Goal: Navigation & Orientation: Understand site structure

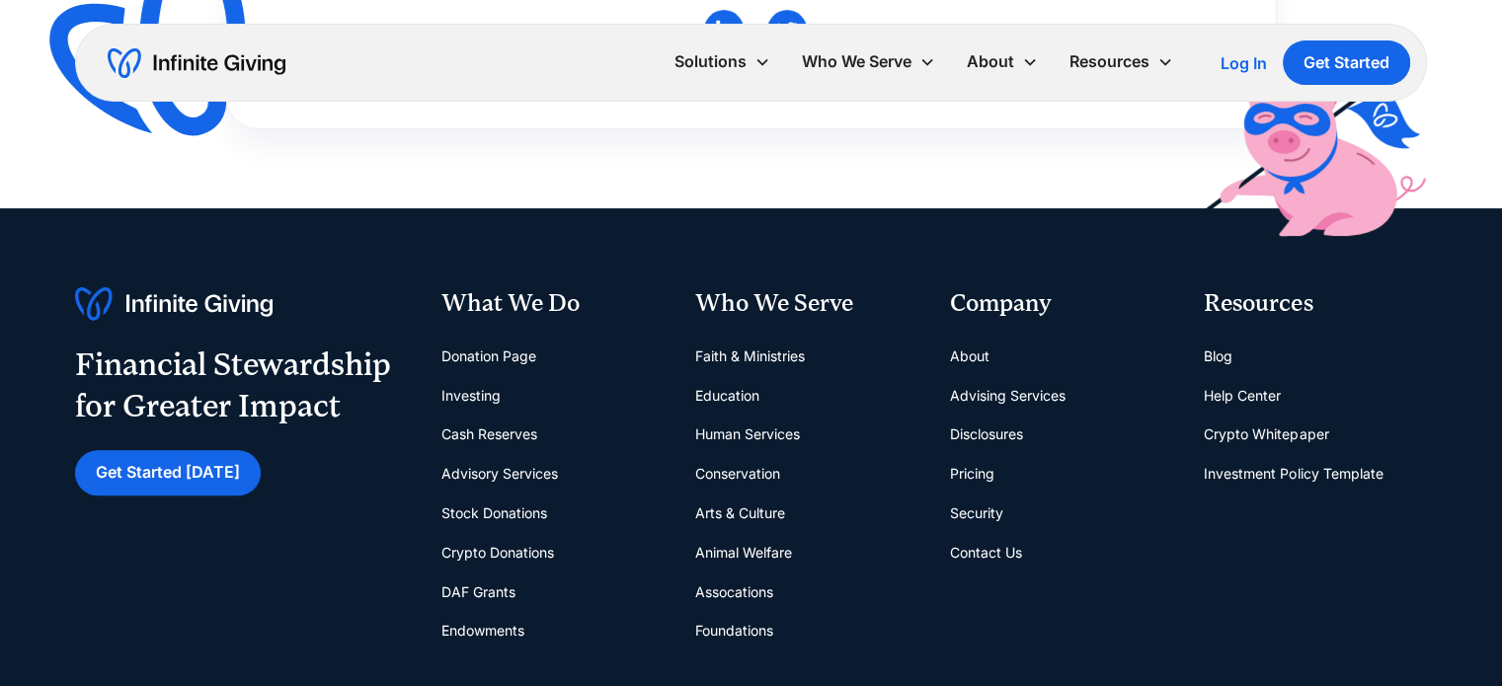
scroll to position [790, 0]
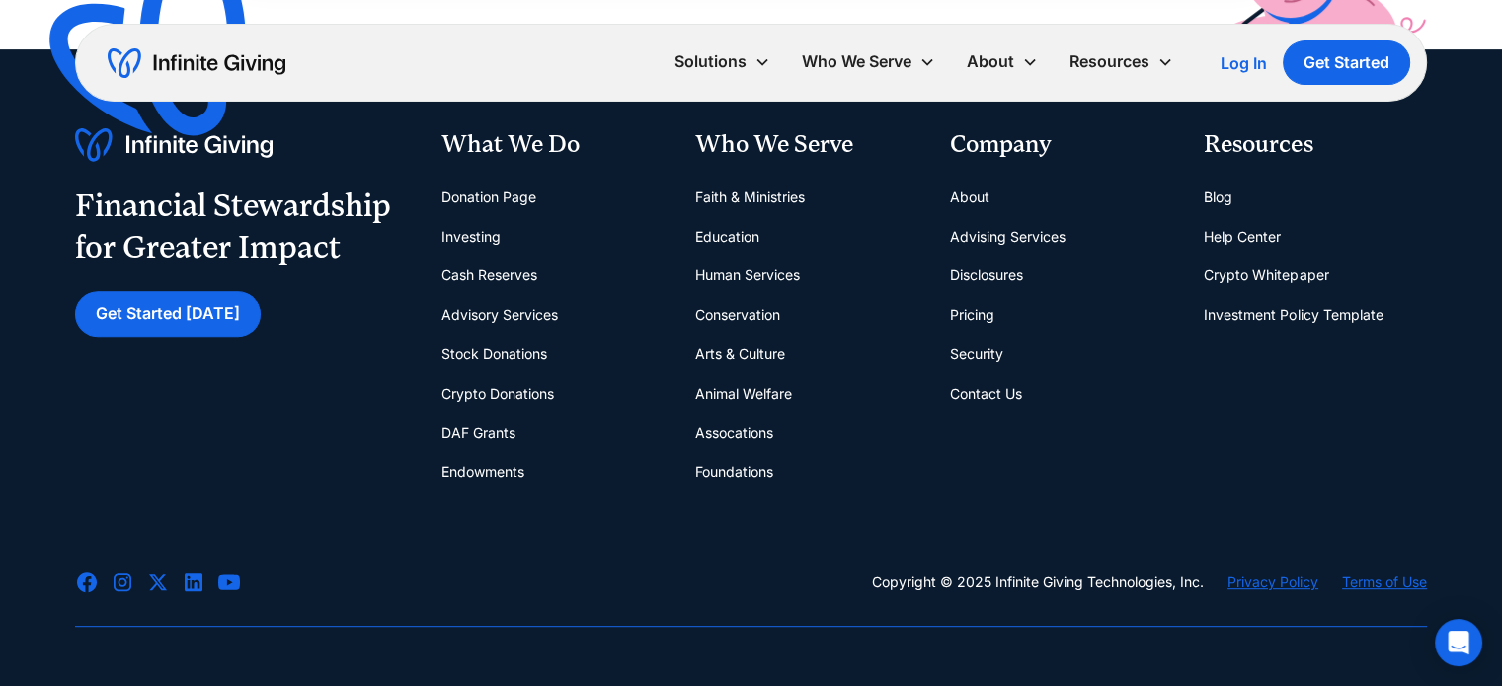
click at [734, 431] on link "Assocations" at bounding box center [734, 433] width 78 height 39
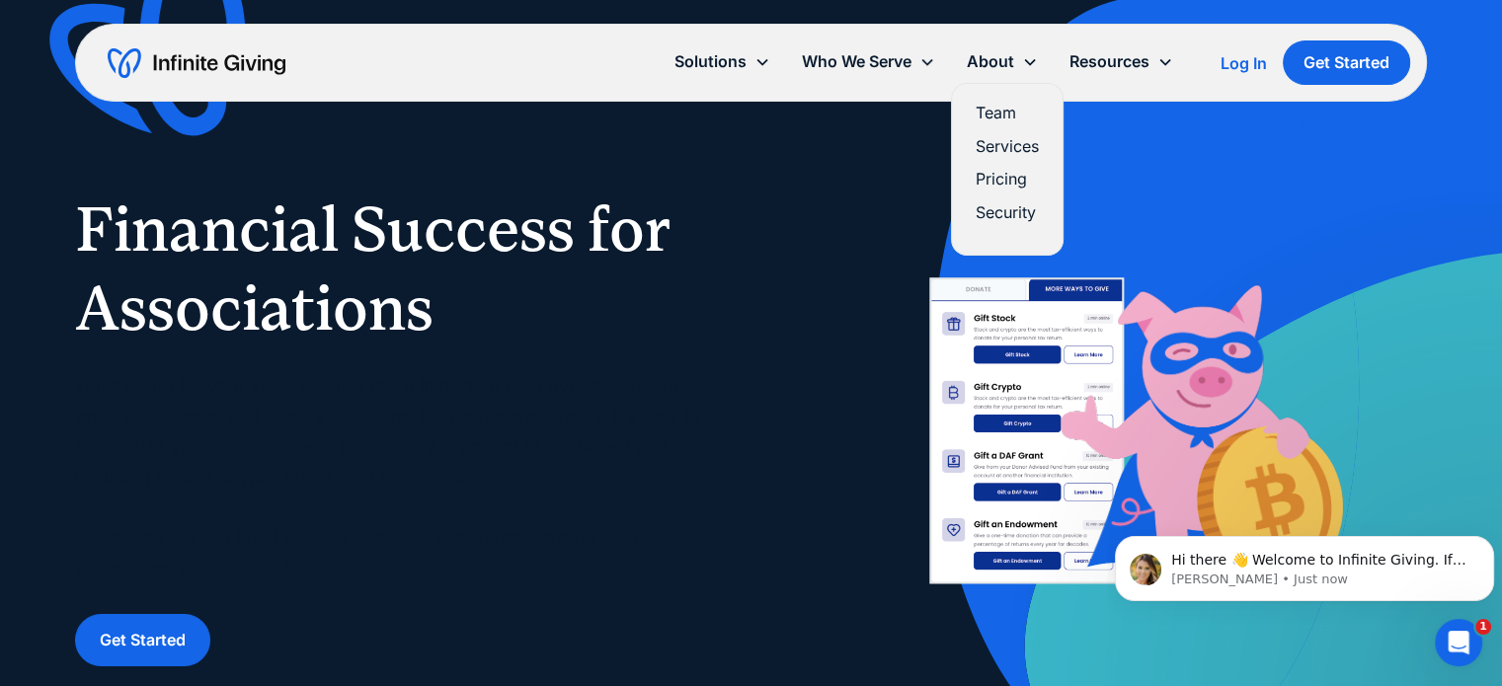
click at [997, 115] on link "Team" at bounding box center [1006, 113] width 63 height 27
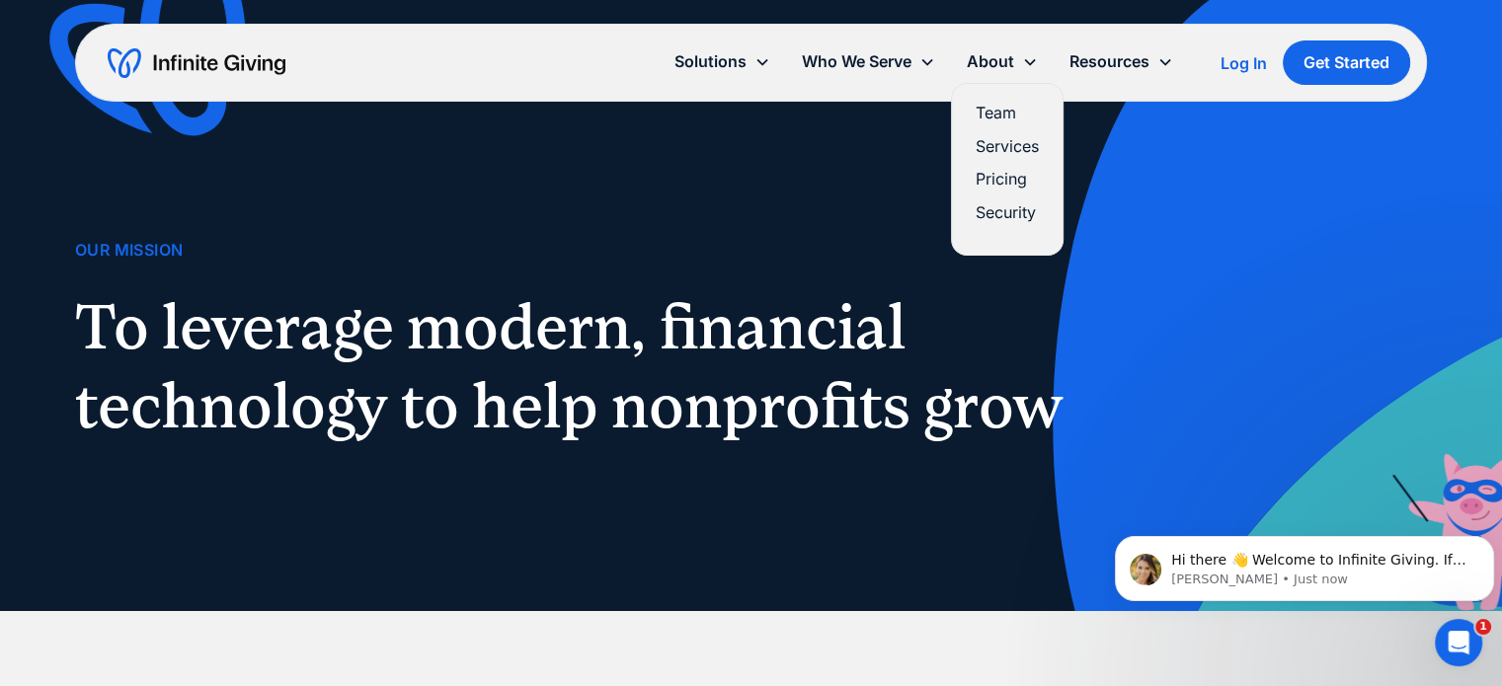
click at [994, 146] on link "Services" at bounding box center [1006, 146] width 63 height 27
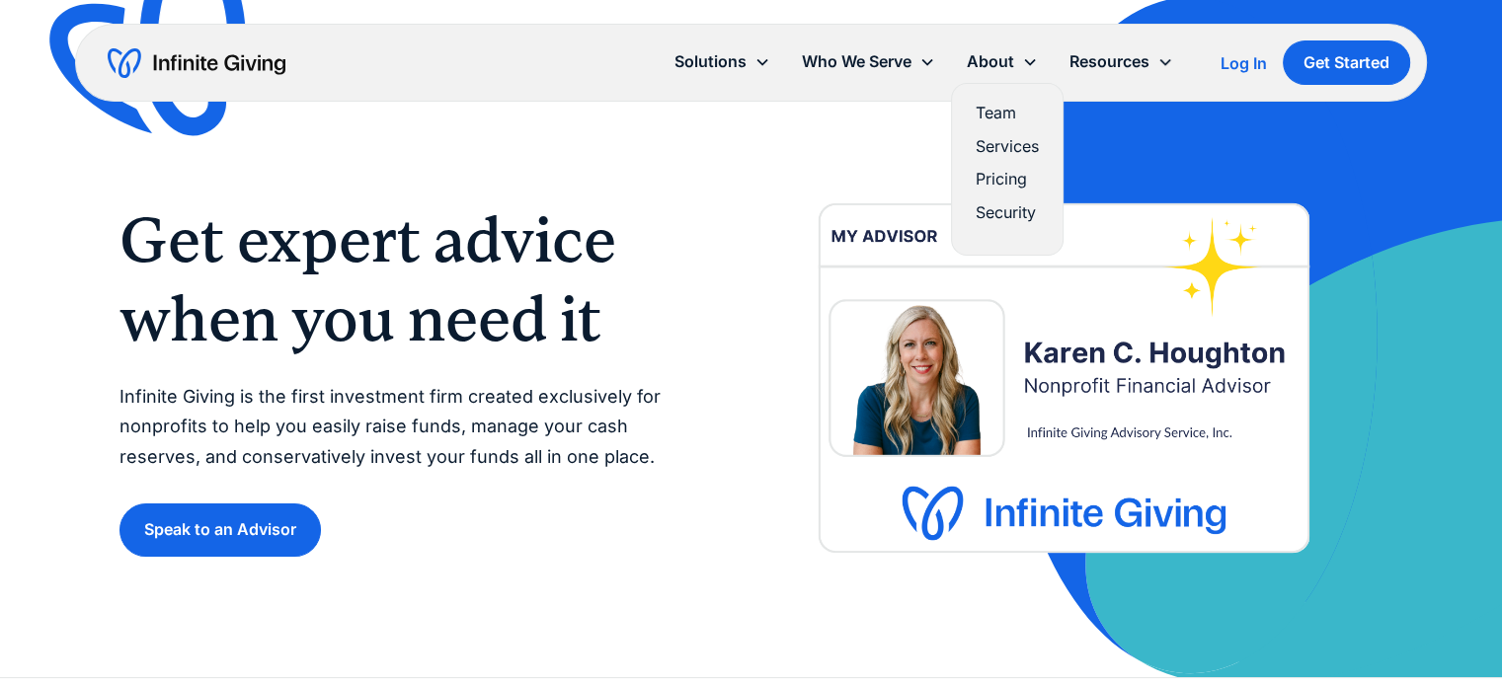
click at [999, 105] on link "Team" at bounding box center [1006, 113] width 63 height 27
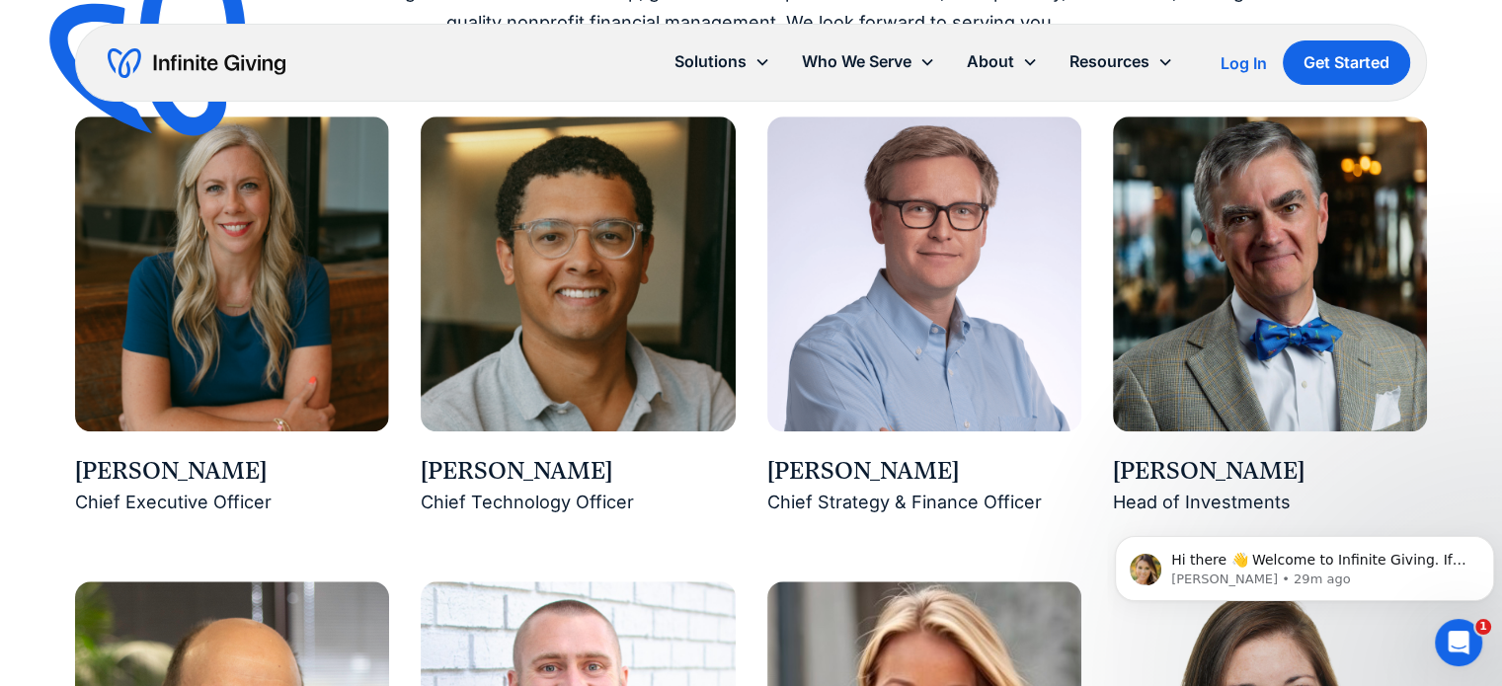
click at [205, 340] on img at bounding box center [232, 273] width 314 height 314
